Goal: Find specific page/section: Find specific page/section

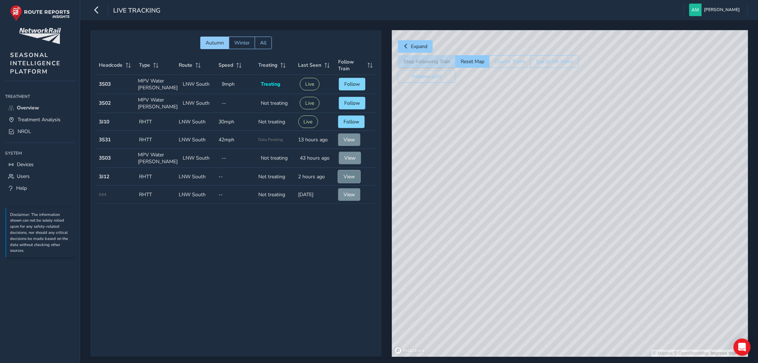
click at [356, 175] on button "View" at bounding box center [349, 176] width 22 height 13
click at [595, 184] on div "© Mapbox © OpenStreetMap Improve this map © Maxar" at bounding box center [570, 193] width 356 height 326
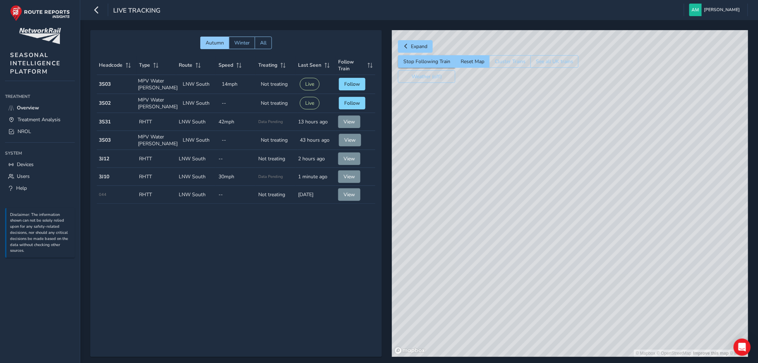
click at [593, 184] on div "© Mapbox © OpenStreetMap Improve this map © Maxar" at bounding box center [570, 193] width 356 height 326
click at [34, 118] on span "Treatment Analysis" at bounding box center [39, 119] width 43 height 7
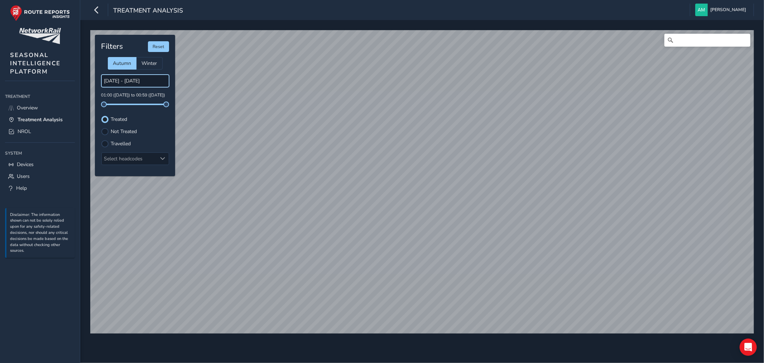
click at [134, 77] on input "[DATE] - [DATE]" at bounding box center [135, 81] width 68 height 13
click at [151, 159] on div "Select headcodes" at bounding box center [129, 159] width 55 height 12
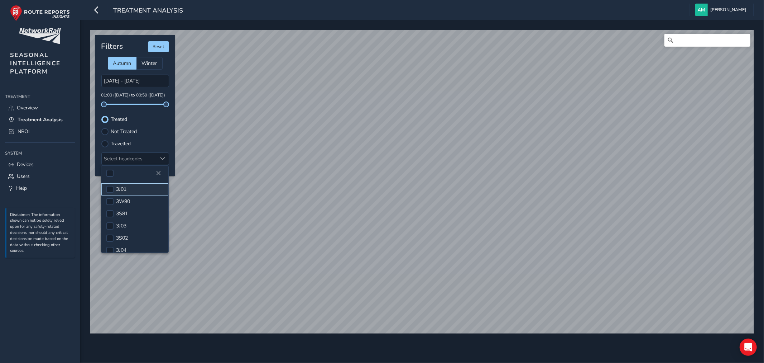
click at [127, 190] on li "3J01" at bounding box center [134, 189] width 67 height 12
click at [131, 221] on li "3J02" at bounding box center [134, 222] width 67 height 12
click at [144, 214] on li "3J03" at bounding box center [134, 218] width 67 height 12
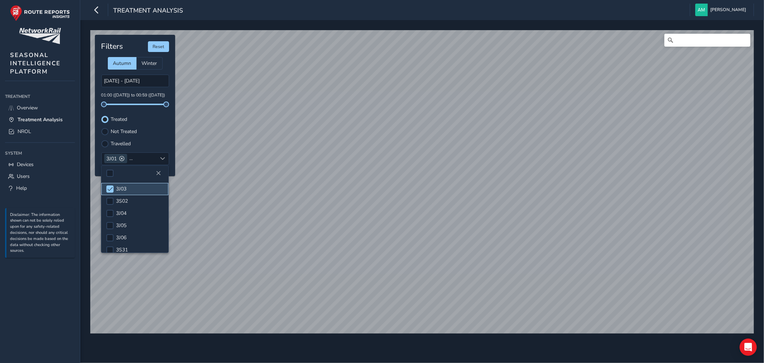
scroll to position [48, 0]
click at [164, 122] on div "Treated" at bounding box center [135, 119] width 68 height 7
